Goal: Information Seeking & Learning: Check status

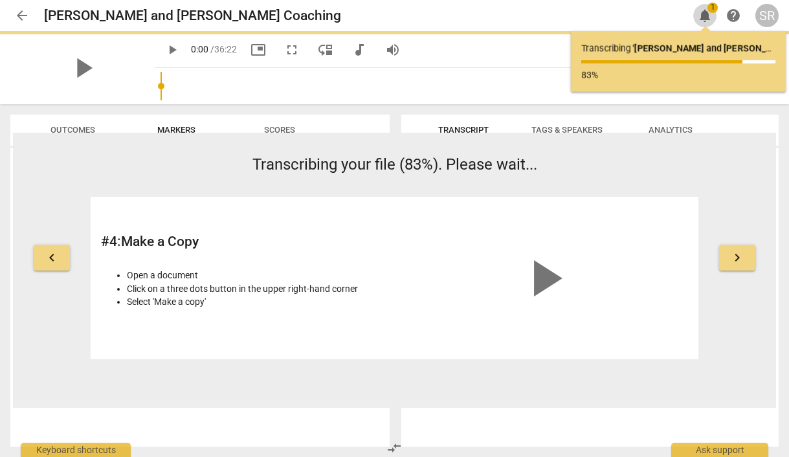
click at [705, 14] on span "notifications" at bounding box center [705, 16] width 16 height 16
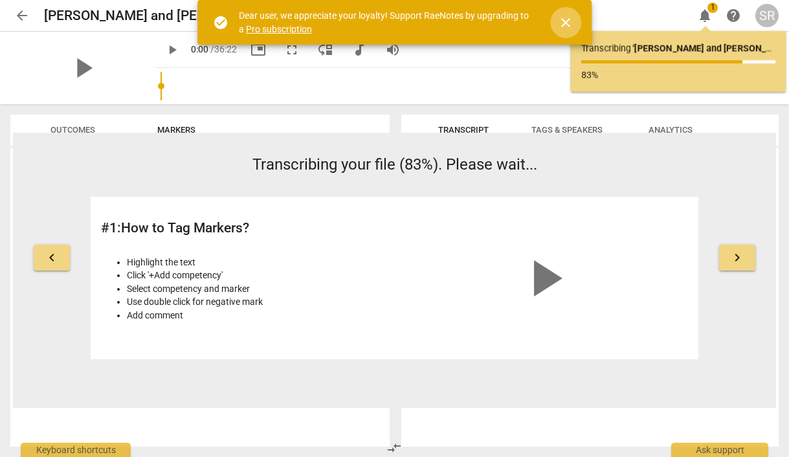
click at [569, 22] on span "close" at bounding box center [566, 23] width 16 height 16
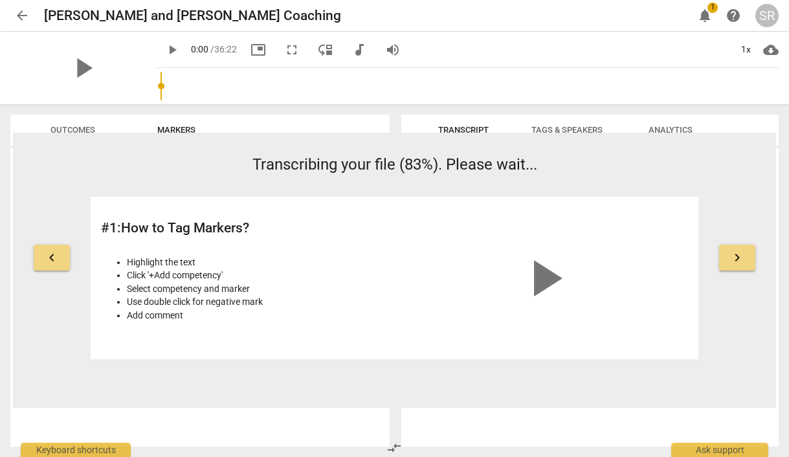
click at [706, 12] on span "notifications" at bounding box center [705, 16] width 16 height 16
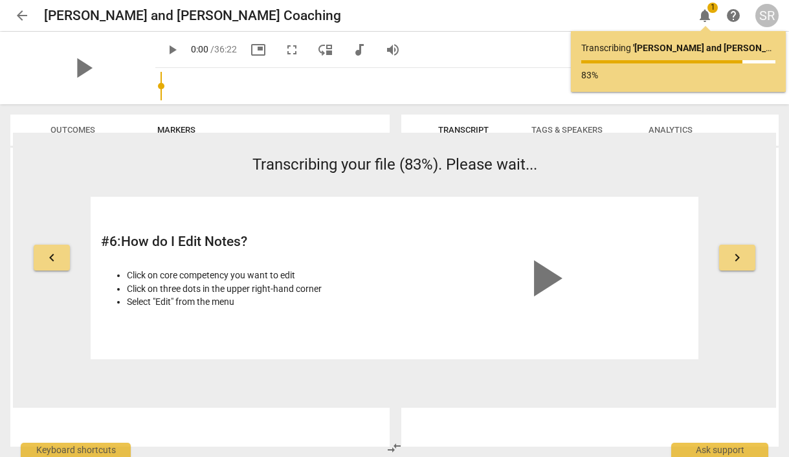
click at [610, 43] on p "Transcribing ' Stephanie and Tracy Coaching ' ..." at bounding box center [678, 48] width 194 height 14
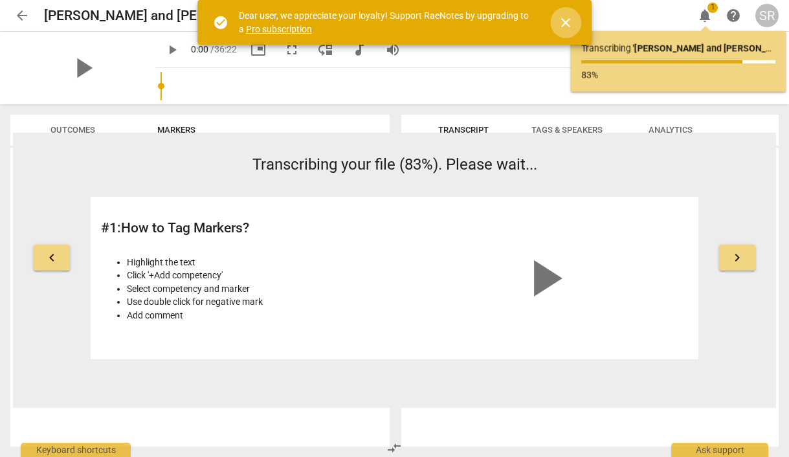
click at [565, 25] on span "close" at bounding box center [566, 23] width 16 height 16
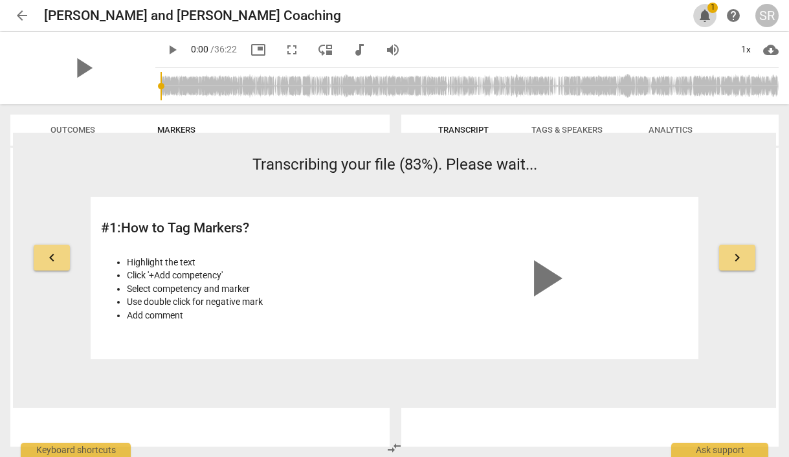
click at [706, 14] on span "notifications" at bounding box center [705, 16] width 16 height 16
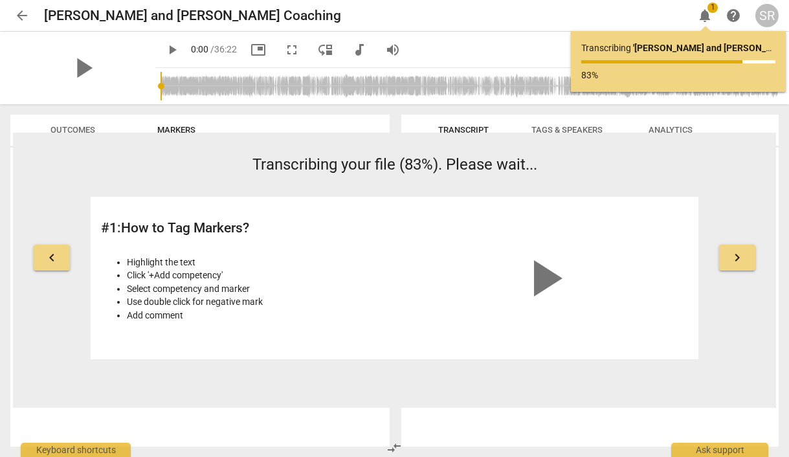
click at [671, 55] on div "Transcribing ' Stephanie and Tracy Coaching ' ... 83%" at bounding box center [678, 61] width 194 height 40
click at [473, 129] on span "Transcript" at bounding box center [463, 130] width 51 height 10
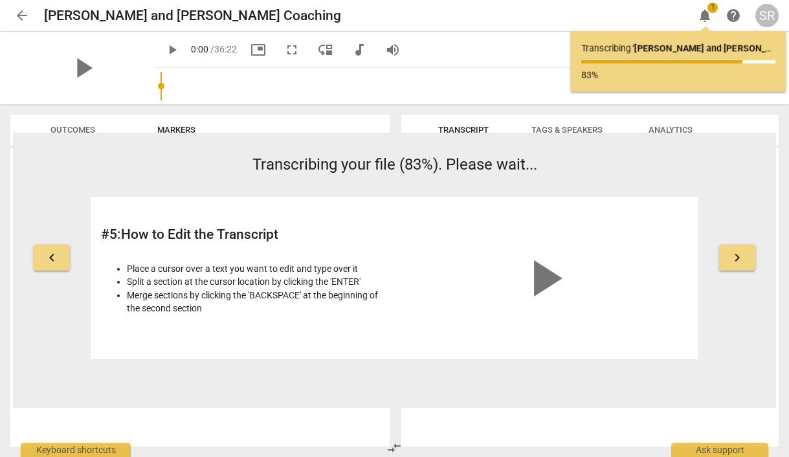
click at [710, 17] on span "notifications" at bounding box center [705, 16] width 16 height 16
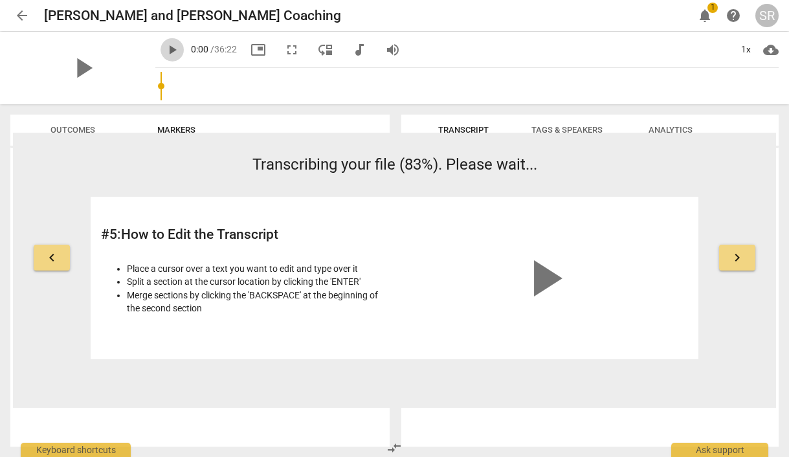
click at [164, 46] on span "play_arrow" at bounding box center [172, 50] width 16 height 16
click at [164, 49] on span "pause" at bounding box center [172, 50] width 16 height 16
type input "7"
click at [710, 17] on span "notifications" at bounding box center [705, 16] width 16 height 16
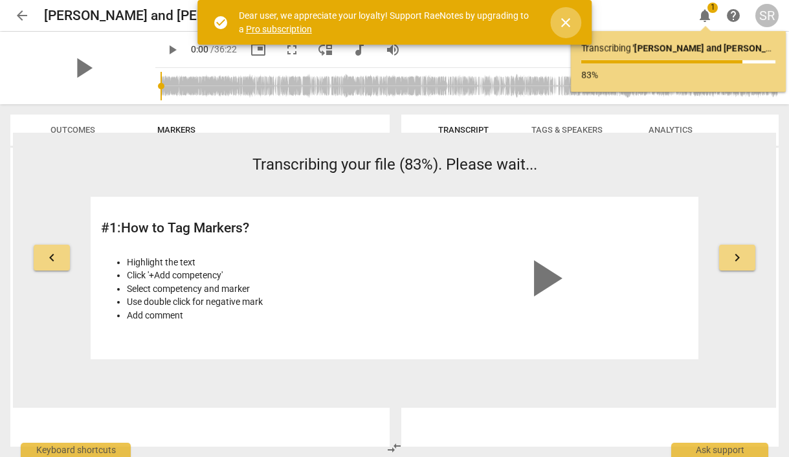
click at [563, 23] on span "close" at bounding box center [566, 23] width 16 height 16
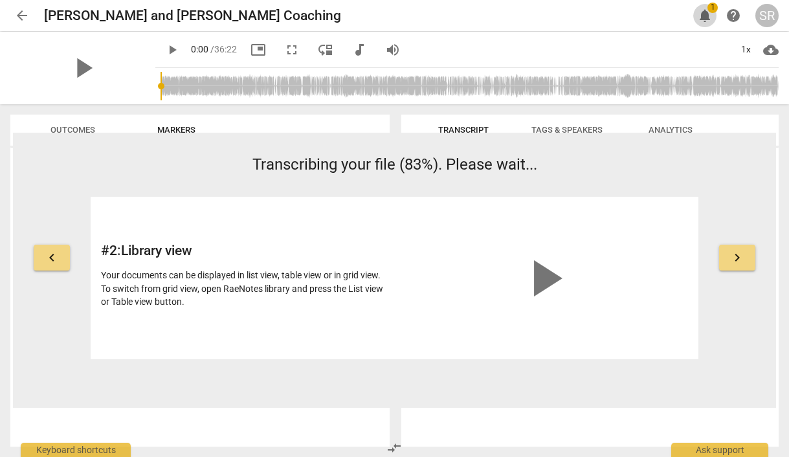
click at [710, 10] on span "1" at bounding box center [713, 8] width 10 height 10
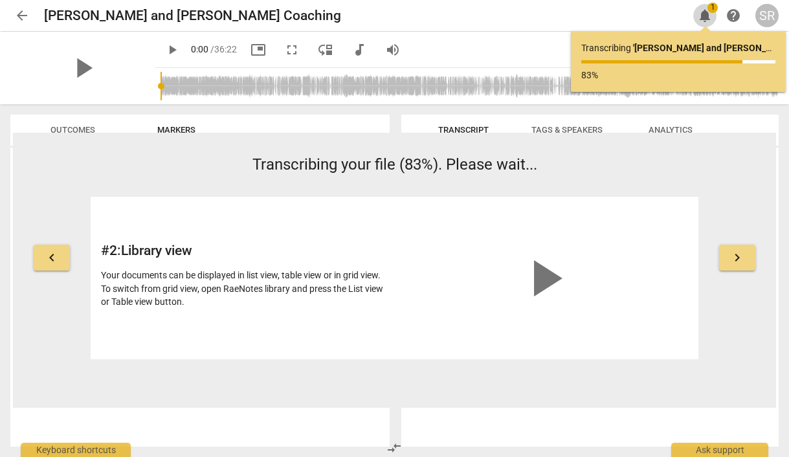
click at [710, 10] on span "1" at bounding box center [713, 8] width 10 height 10
